Goal: Task Accomplishment & Management: Manage account settings

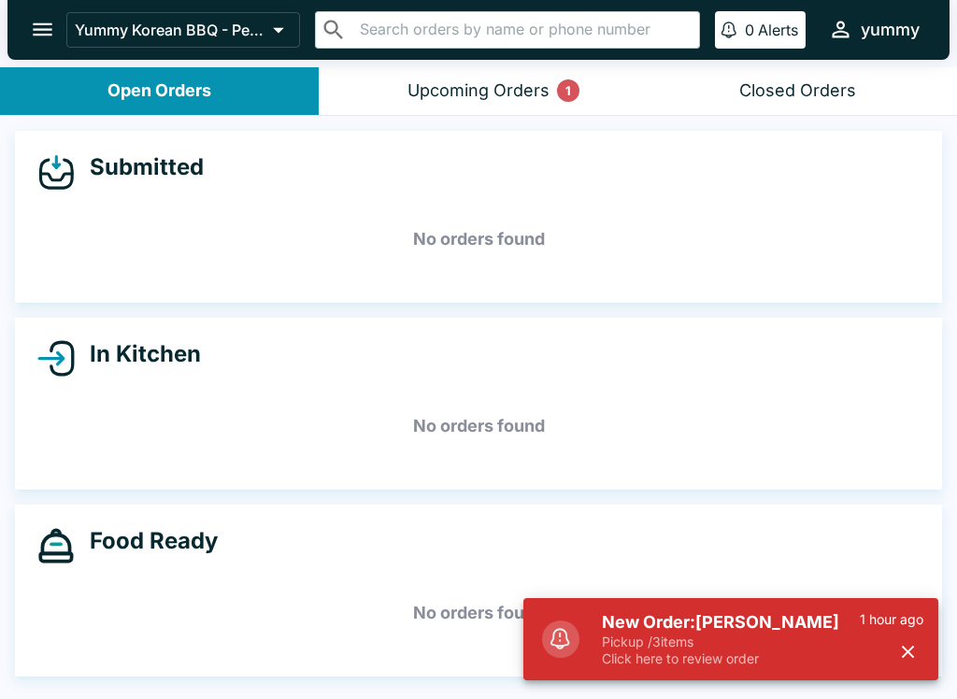
click at [918, 638] on div "1 hour ago" at bounding box center [892, 639] width 64 height 56
click at [543, 98] on div "Upcoming Orders 1" at bounding box center [479, 90] width 142 height 21
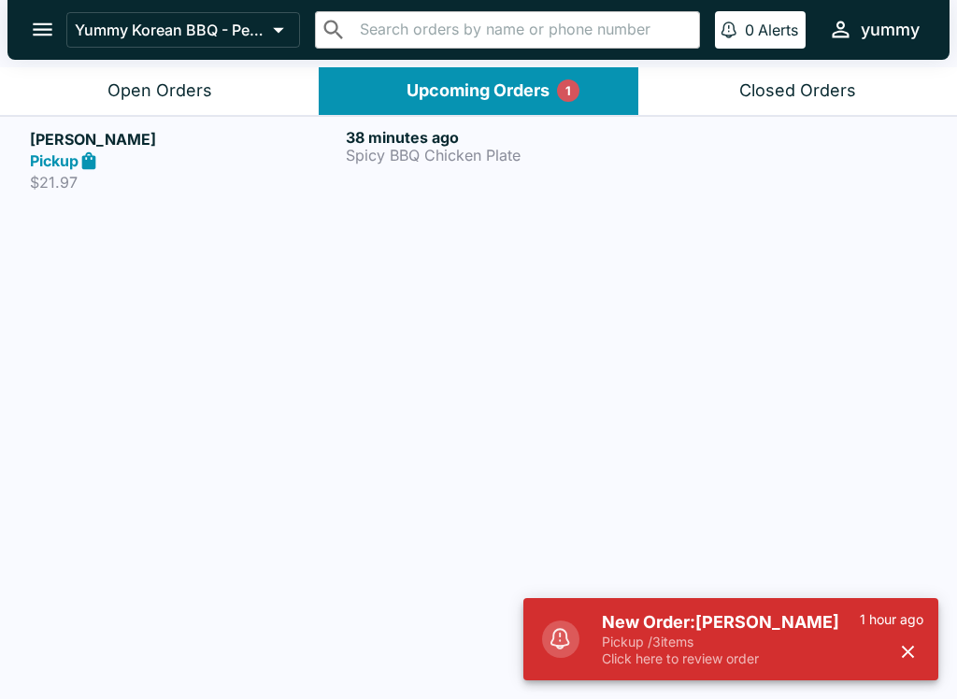
click at [87, 165] on icon at bounding box center [89, 160] width 14 height 18
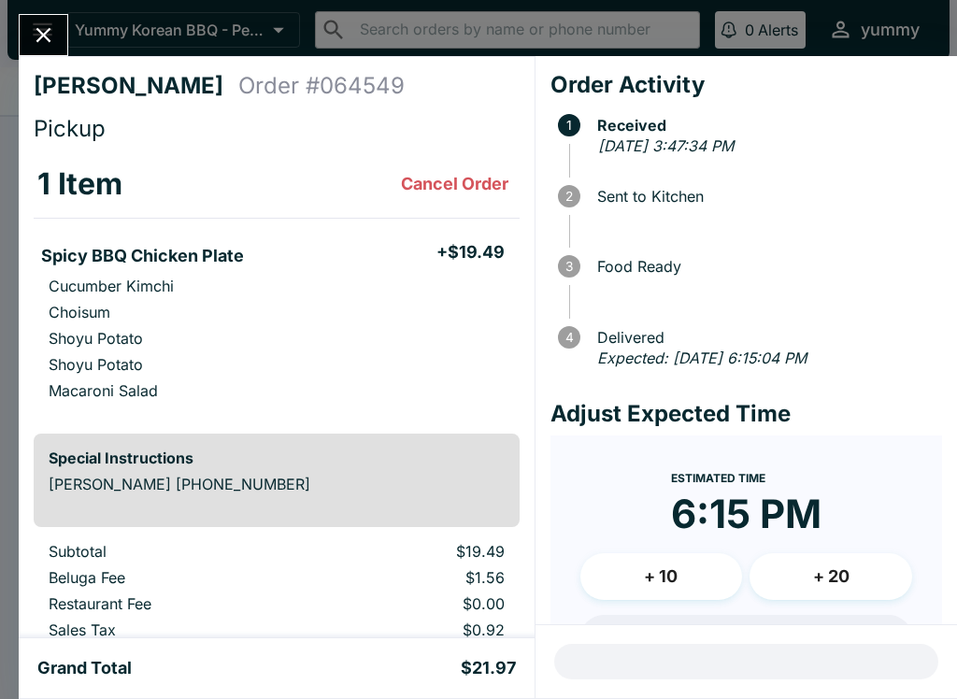
click at [467, 193] on button "Cancel Order" at bounding box center [455, 183] width 122 height 37
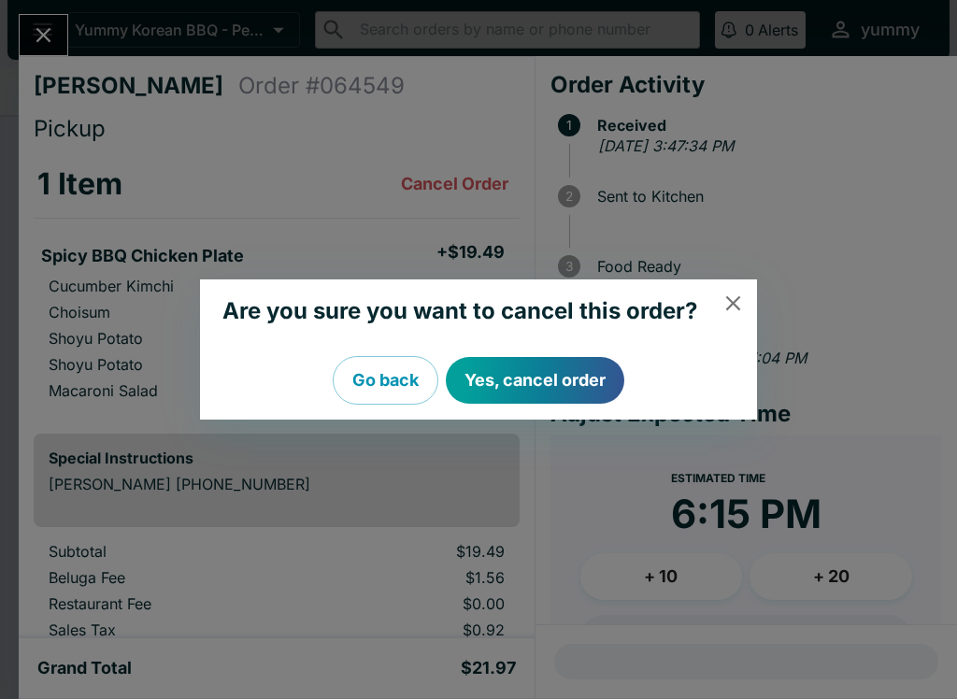
click at [57, 37] on div "Are you sure you want to cancel this order? Go back Yes, cancel order" at bounding box center [478, 349] width 957 height 699
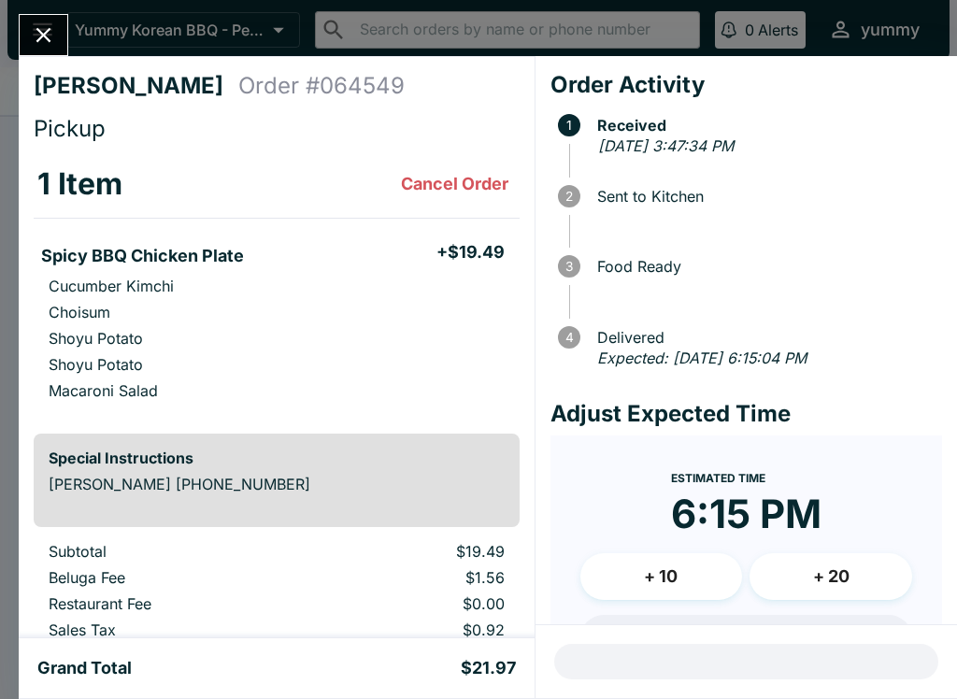
click at [59, 39] on button "Close" at bounding box center [44, 35] width 48 height 40
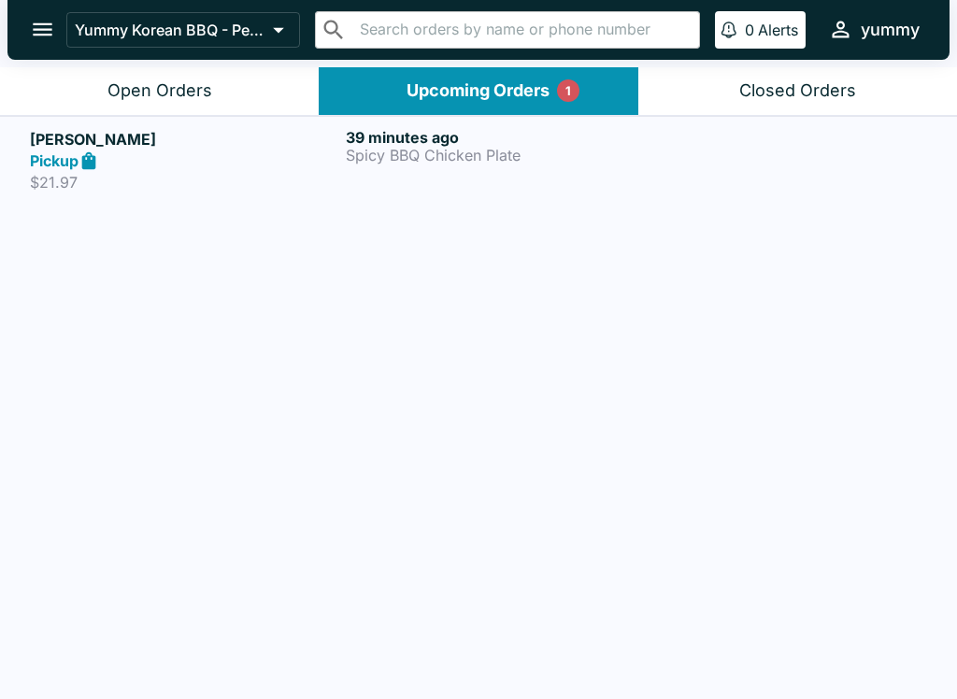
click at [582, 92] on button "Upcoming Orders 1" at bounding box center [478, 91] width 319 height 48
click at [74, 164] on strong "Pickup" at bounding box center [54, 160] width 49 height 19
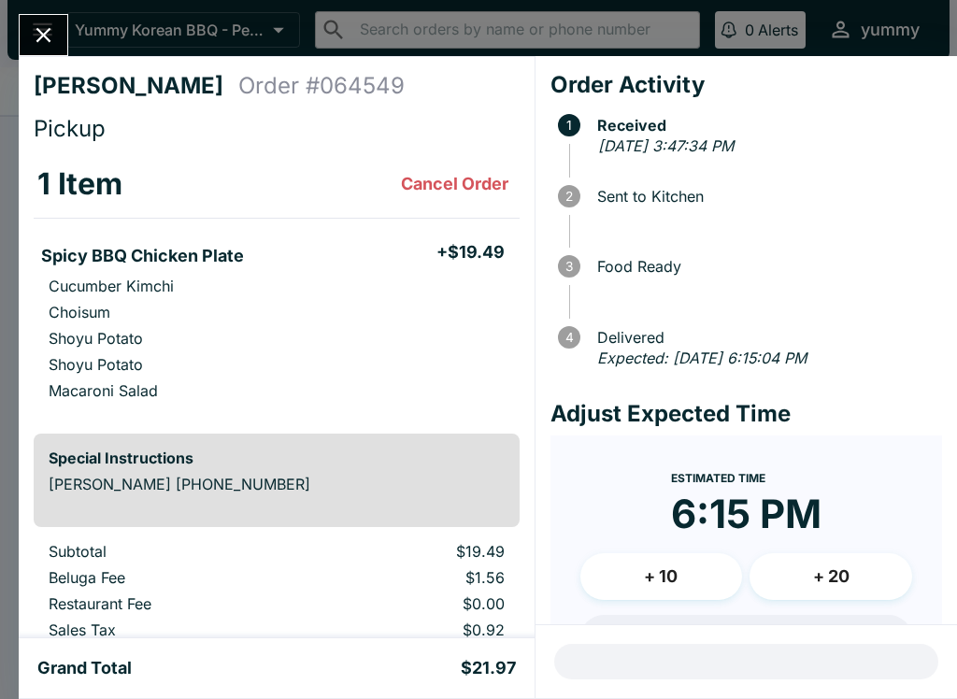
click at [659, 567] on button "+ 10" at bounding box center [661, 576] width 163 height 47
click at [88, 82] on h4 "[PERSON_NAME]" at bounding box center [136, 86] width 205 height 28
click at [70, 83] on h4 "[PERSON_NAME]" at bounding box center [136, 86] width 205 height 28
click at [95, 87] on h4 "[PERSON_NAME]" at bounding box center [136, 86] width 205 height 28
click at [94, 87] on h4 "[PERSON_NAME]" at bounding box center [136, 86] width 205 height 28
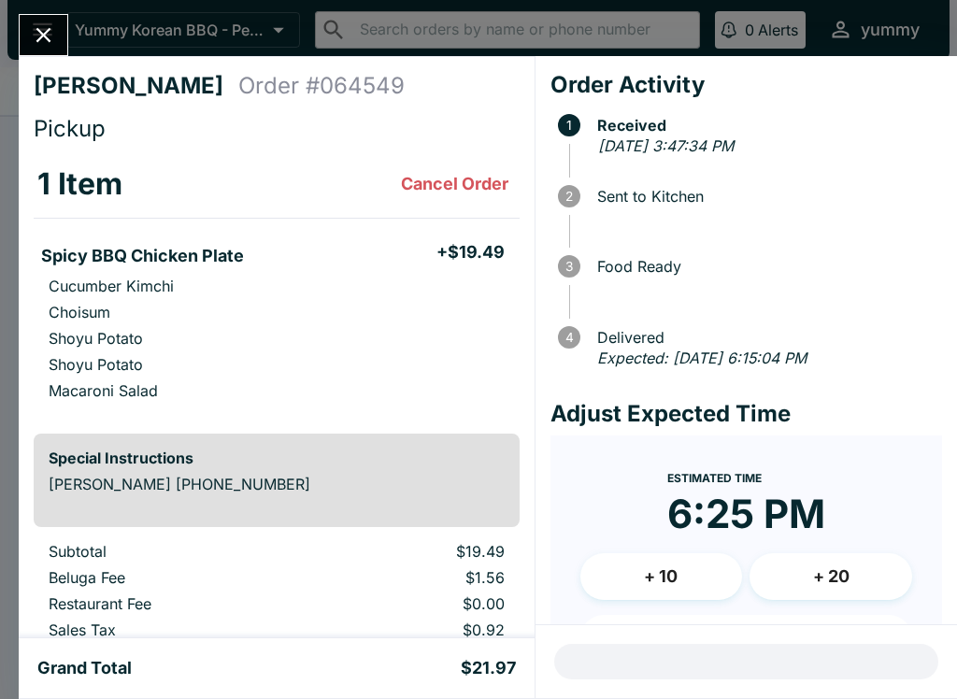
click at [170, 21] on div "[PERSON_NAME] Order # 064549 Pickup 1 Item Cancel Order Spicy BBQ Chicken Plate…" at bounding box center [478, 349] width 957 height 699
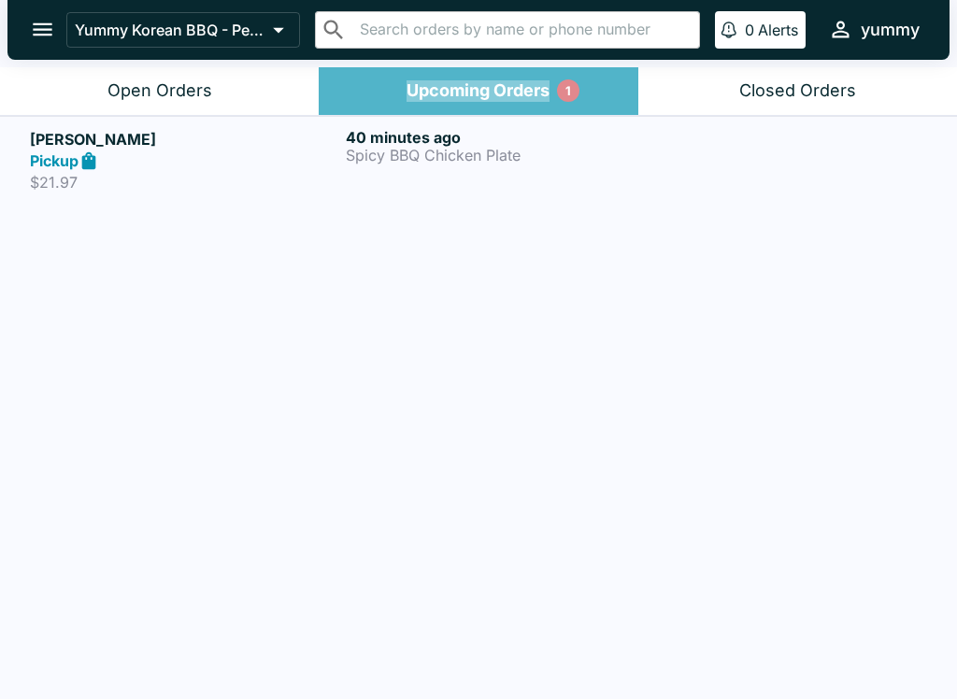
click at [494, 91] on div "Upcoming Orders 1" at bounding box center [478, 90] width 143 height 21
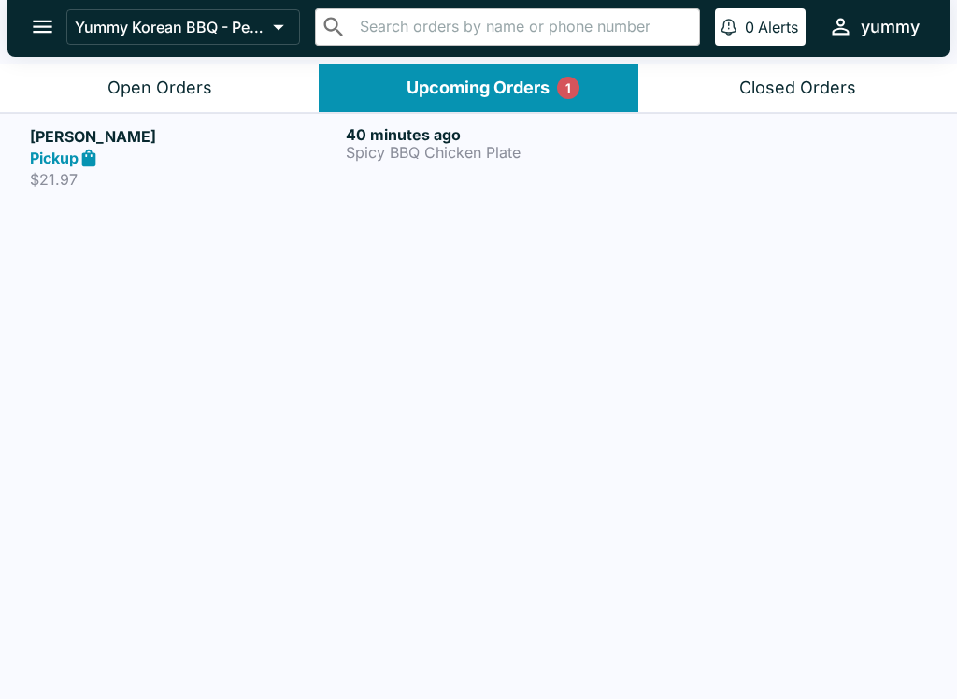
scroll to position [3, 0]
click at [64, 138] on h5 "[PERSON_NAME]" at bounding box center [184, 136] width 308 height 22
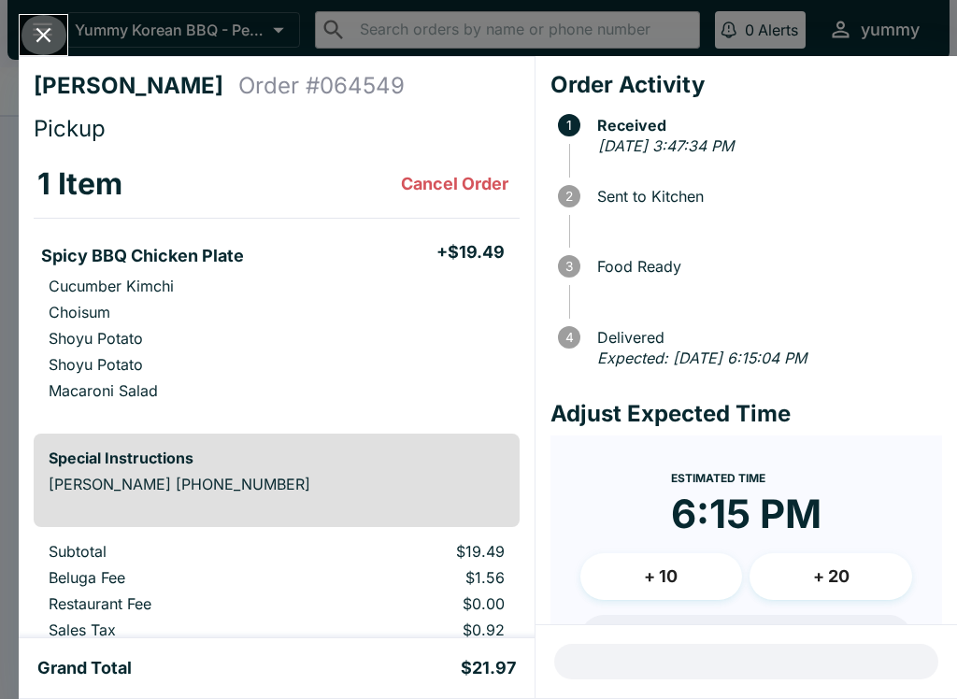
click at [50, 23] on icon "Close" at bounding box center [43, 34] width 25 height 25
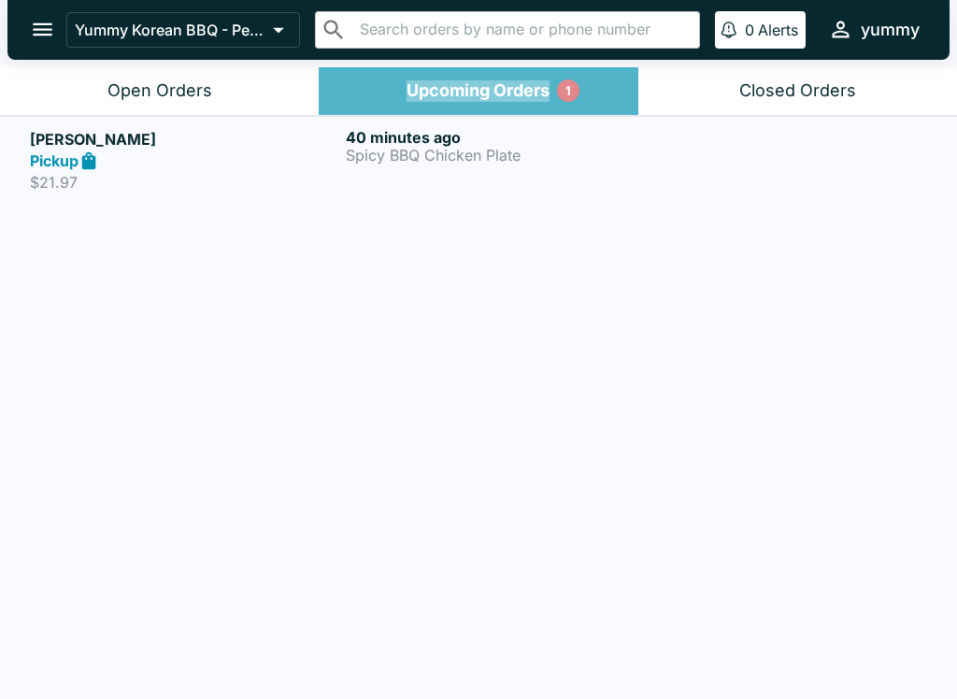
click at [560, 87] on div "1" at bounding box center [568, 90] width 22 height 22
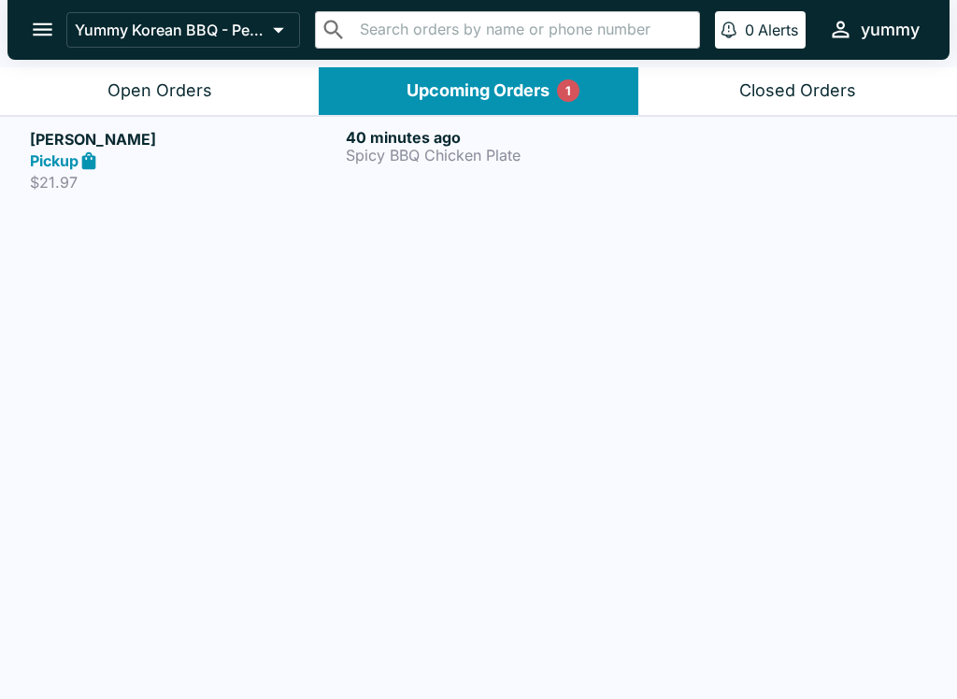
click at [435, 77] on button "Upcoming Orders 1" at bounding box center [478, 91] width 319 height 48
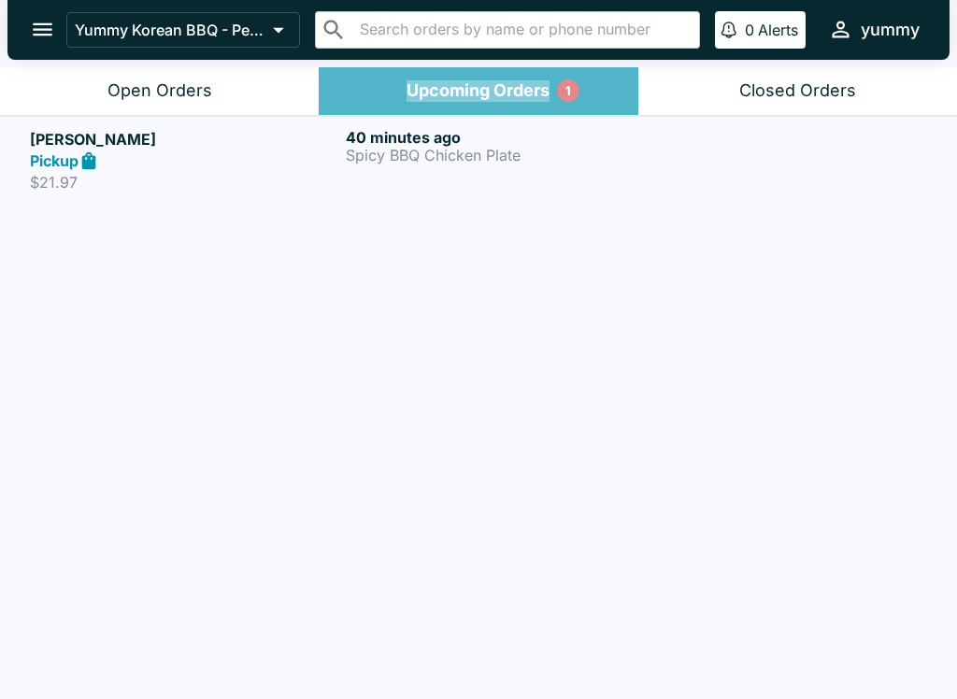
click at [567, 89] on p "1" at bounding box center [568, 90] width 6 height 19
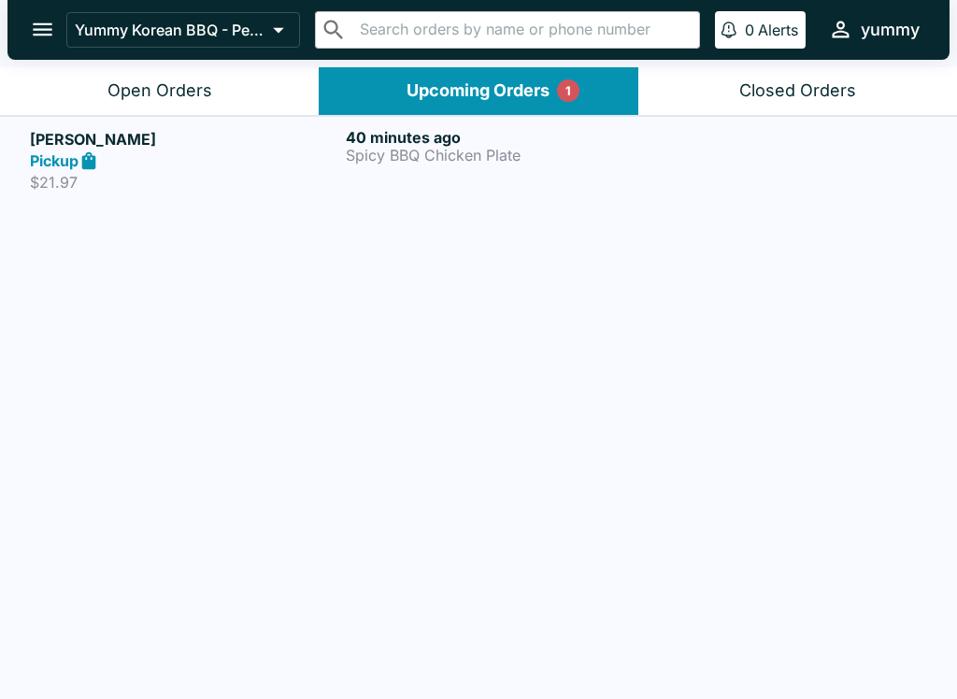
click at [35, 128] on h5 "[PERSON_NAME]" at bounding box center [184, 139] width 308 height 22
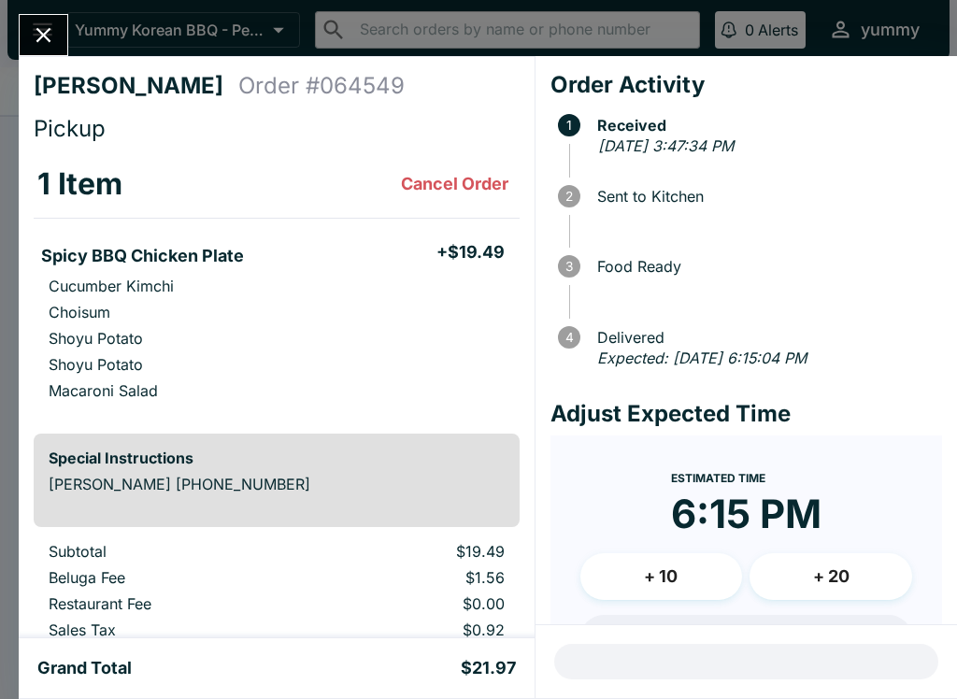
click at [159, 21] on div "[PERSON_NAME] Order # 064549 Pickup 1 Item Cancel Order Spicy BBQ Chicken Plate…" at bounding box center [478, 349] width 957 height 699
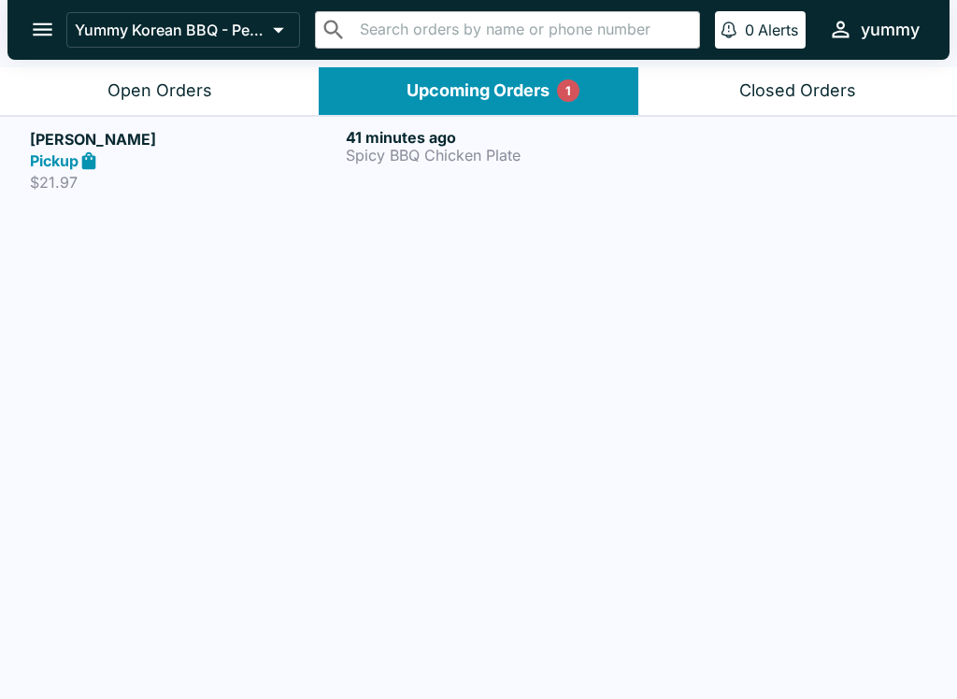
click at [153, 73] on button "Open Orders" at bounding box center [159, 91] width 319 height 48
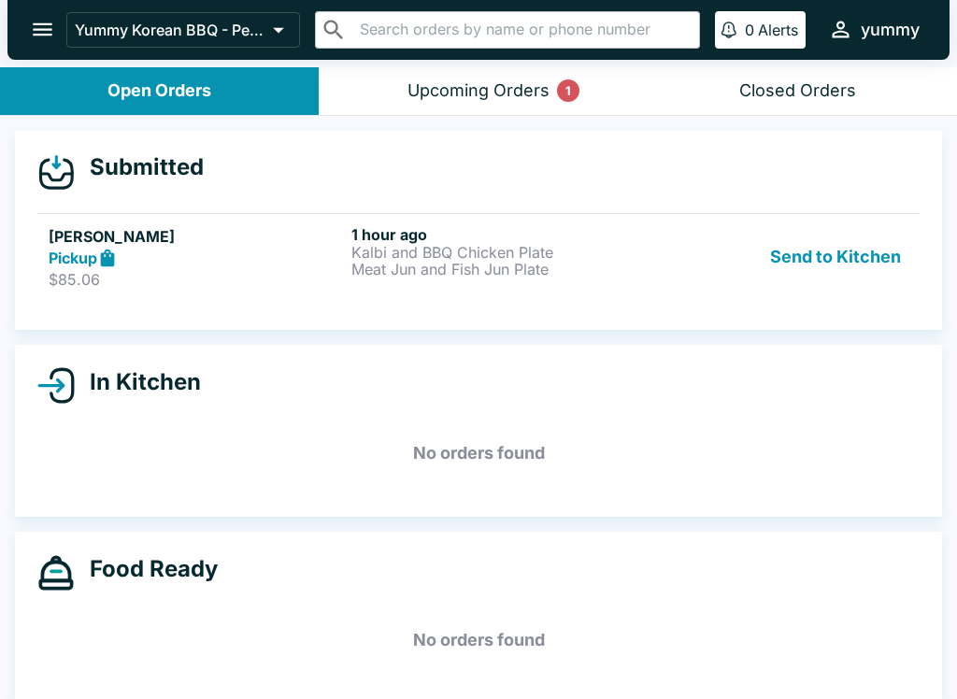
click at [72, 242] on h5 "[PERSON_NAME]" at bounding box center [196, 236] width 295 height 22
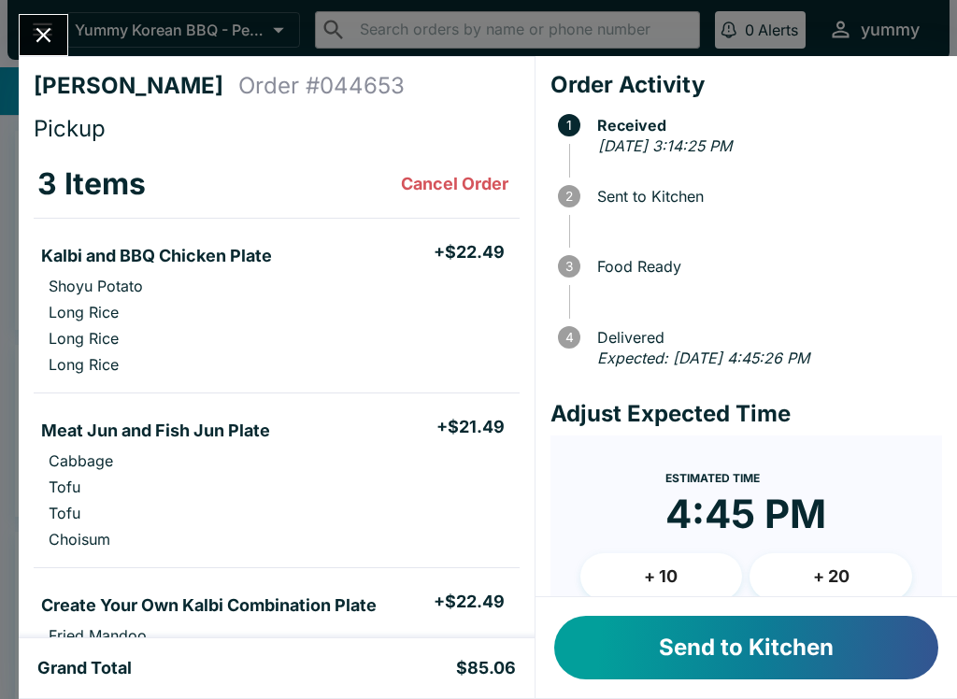
click at [750, 633] on button "Send to Kitchen" at bounding box center [746, 648] width 384 height 64
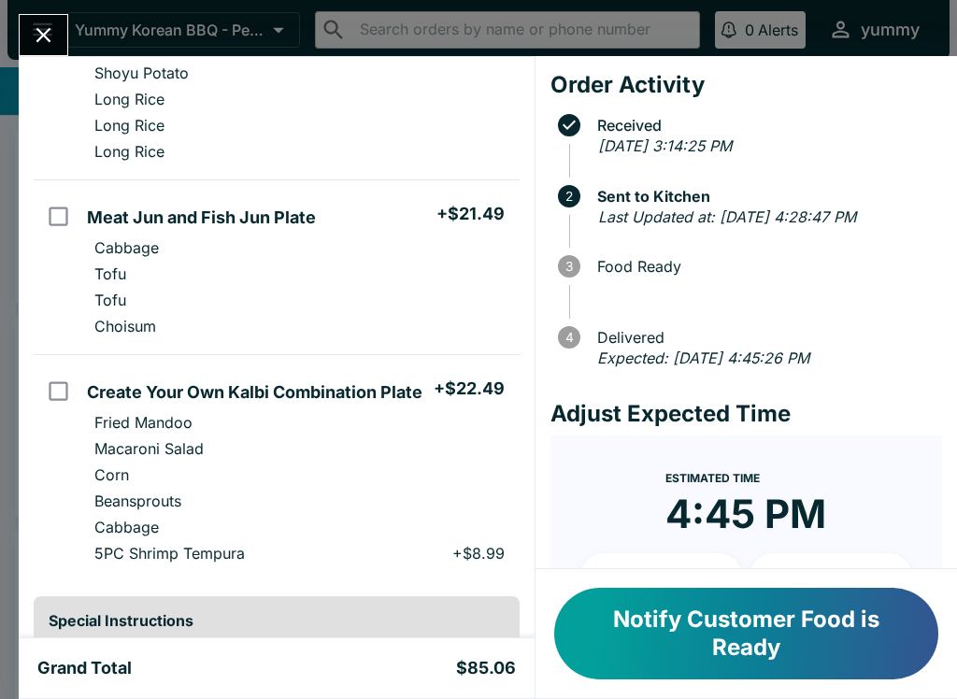
scroll to position [215, 0]
